Goal: Information Seeking & Learning: Learn about a topic

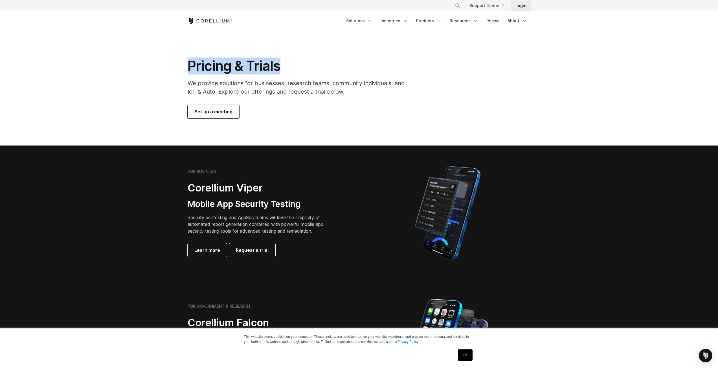
click at [529, 3] on link "Login" at bounding box center [521, 6] width 20 height 10
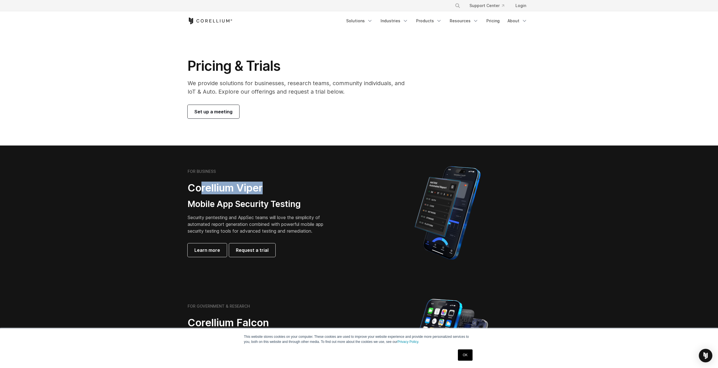
drag, startPoint x: 206, startPoint y: 185, endPoint x: 282, endPoint y: 186, distance: 76.4
click at [282, 186] on h2 "Corellium Viper" at bounding box center [260, 188] width 144 height 13
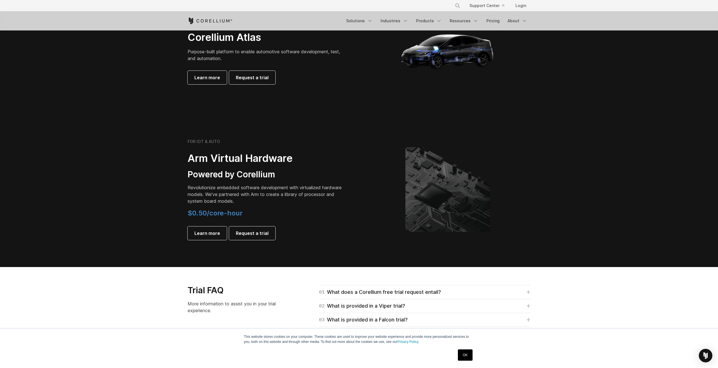
scroll to position [733, 0]
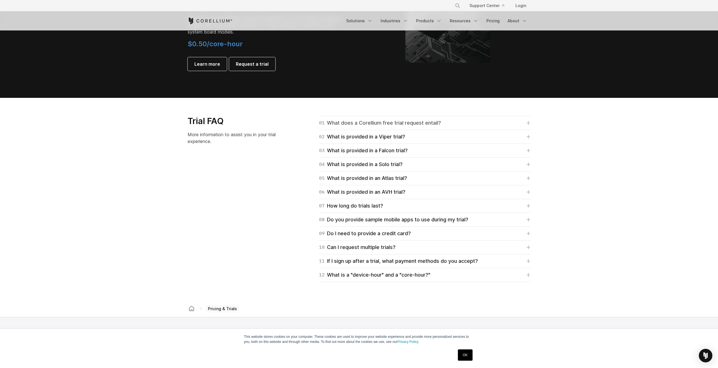
click at [404, 125] on div "01 What does a Corellium free trial request entail?" at bounding box center [380, 123] width 122 height 8
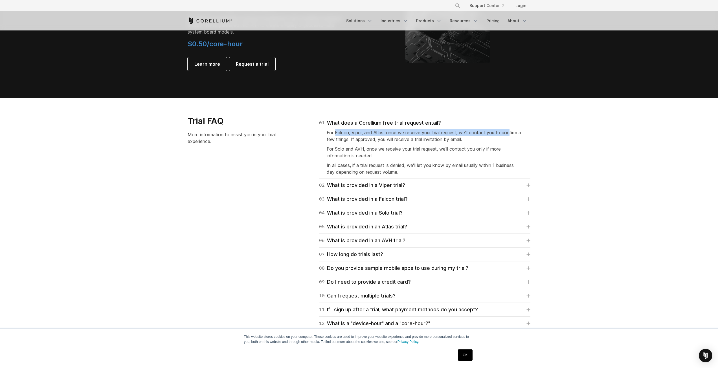
drag, startPoint x: 335, startPoint y: 133, endPoint x: 513, endPoint y: 134, distance: 178.0
click at [513, 134] on span "For Falcon, Viper, and Atlas, once we receive your trial request, we'll contact…" at bounding box center [424, 136] width 194 height 12
drag, startPoint x: 324, startPoint y: 140, endPoint x: 533, endPoint y: 141, distance: 209.0
click at [533, 141] on div "01 What does a Corellium free trial request entail? For Falcon, Viper, and Atla…" at bounding box center [418, 223] width 236 height 215
click at [579, 144] on section "Trial FAQ More information to assist you in your trial experience. 01 What does…" at bounding box center [359, 223] width 718 height 251
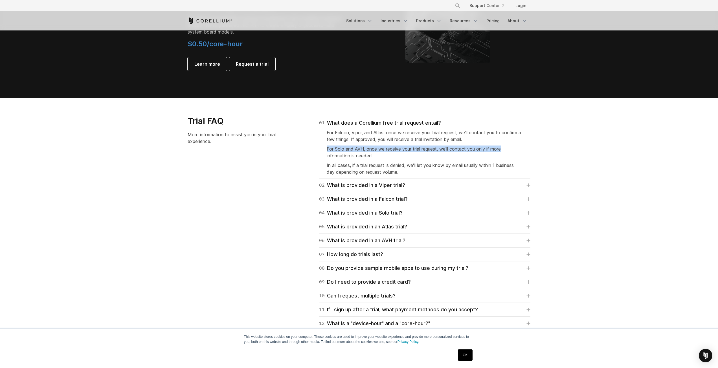
drag, startPoint x: 326, startPoint y: 149, endPoint x: 555, endPoint y: 148, distance: 229.3
click at [555, 148] on section "Trial FAQ More information to assist you in your trial experience. 01 What does…" at bounding box center [359, 223] width 718 height 251
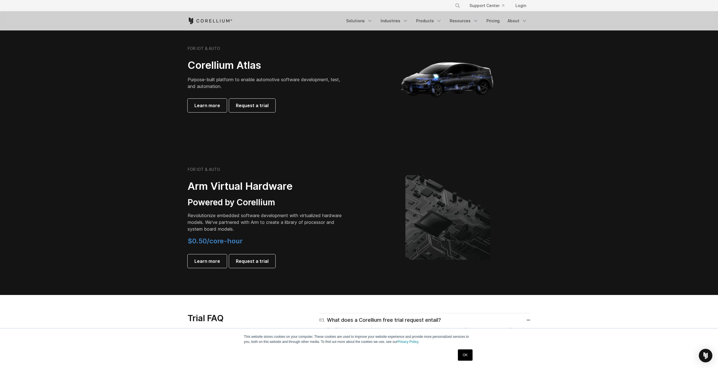
scroll to position [536, 0]
click at [359, 25] on link "Solutions" at bounding box center [359, 21] width 33 height 10
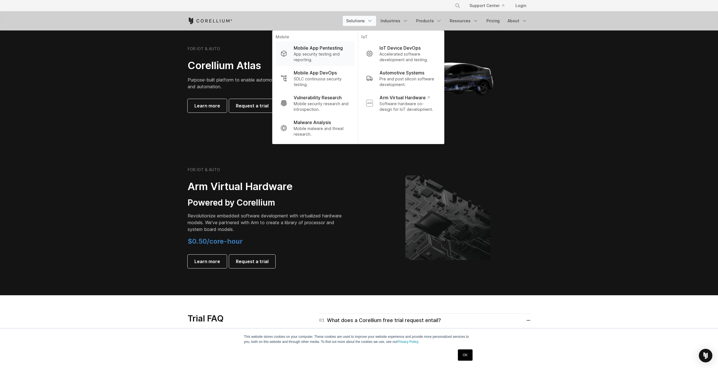
click at [320, 55] on p "App security testing and reporting." at bounding box center [322, 56] width 56 height 11
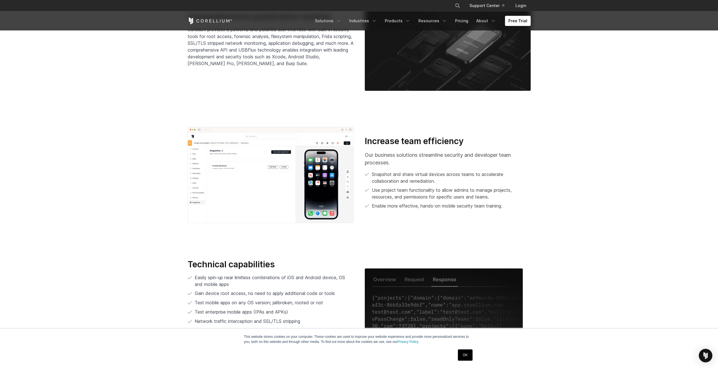
scroll to position [1072, 0]
